Goal: Task Accomplishment & Management: Use online tool/utility

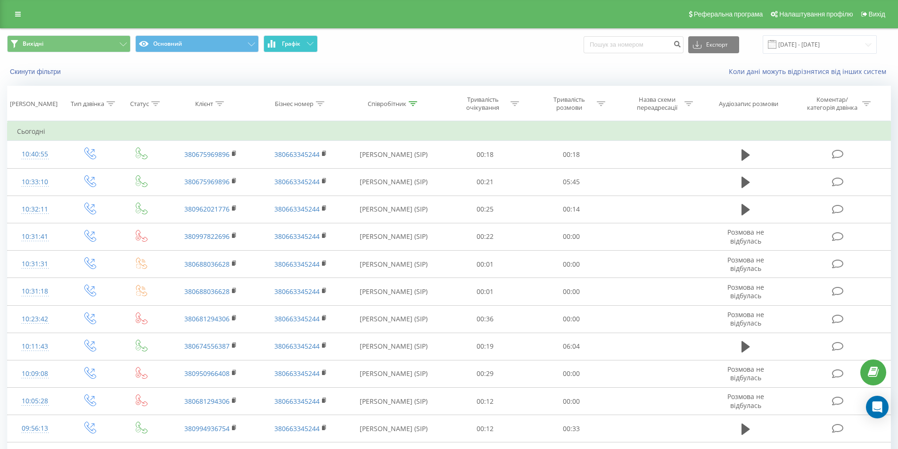
click at [292, 44] on span "Графік" at bounding box center [291, 44] width 18 height 7
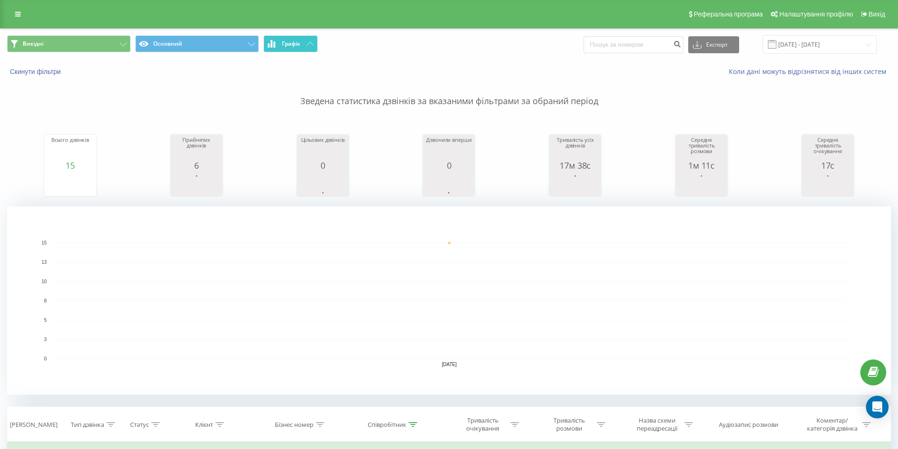
click at [299, 45] on span "Графік" at bounding box center [291, 44] width 18 height 7
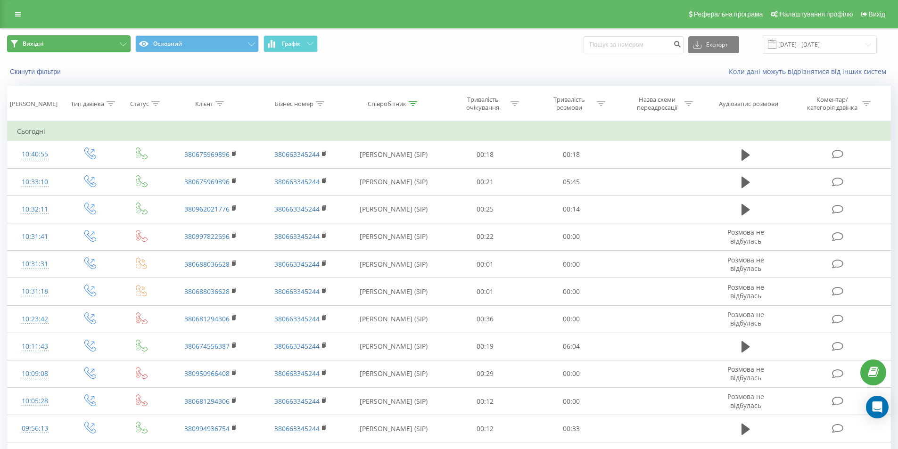
click at [98, 44] on button "Вихідні" at bounding box center [69, 43] width 124 height 17
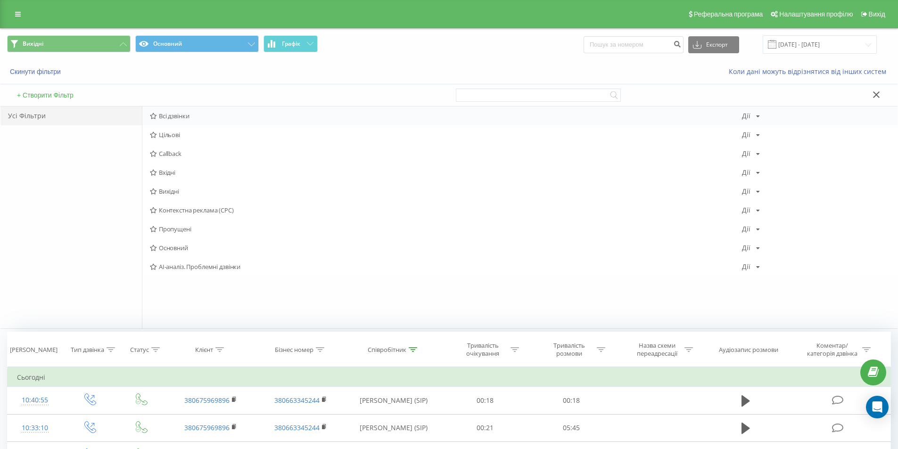
click at [184, 118] on span "Всі дзвінки" at bounding box center [446, 116] width 592 height 7
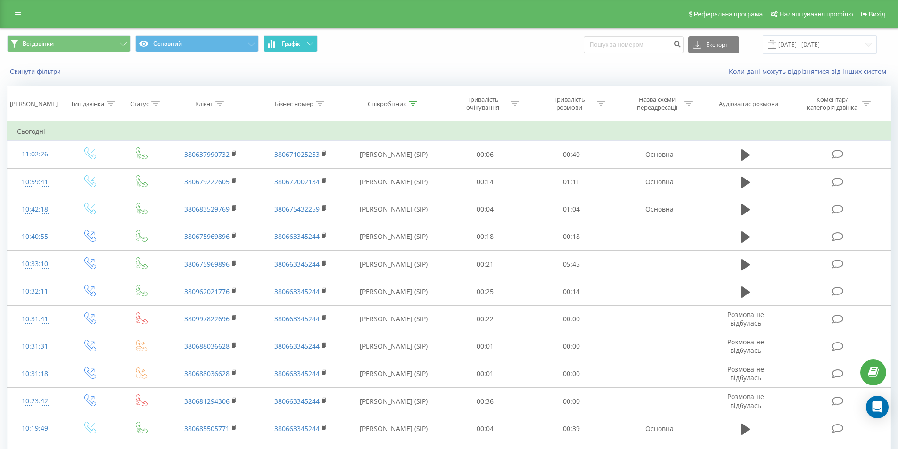
click at [304, 45] on button "Графік" at bounding box center [291, 43] width 54 height 17
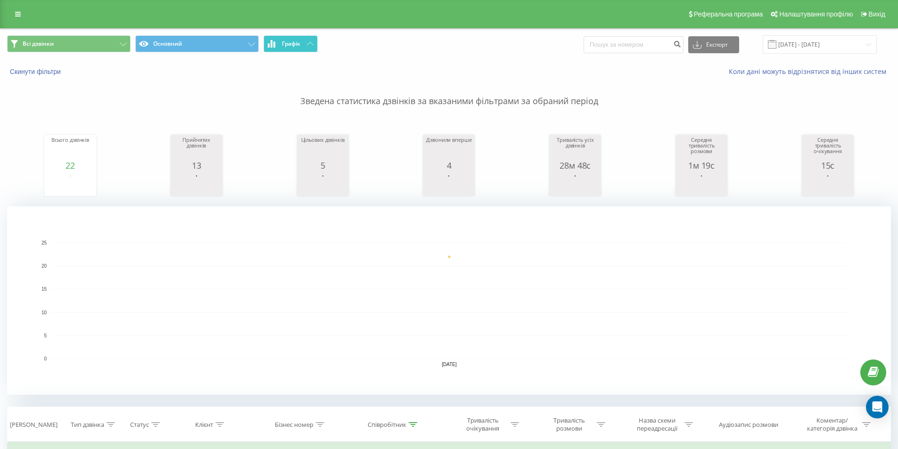
click at [297, 42] on span "Графік" at bounding box center [291, 44] width 18 height 7
